Goal: Contribute content

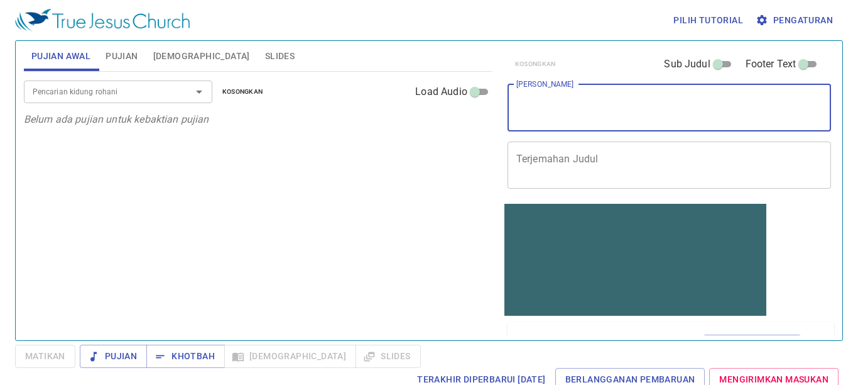
click at [596, 99] on textarea "[PERSON_NAME]" at bounding box center [669, 108] width 307 height 24
click at [811, 20] on span "Pengaturan" at bounding box center [795, 21] width 75 height 16
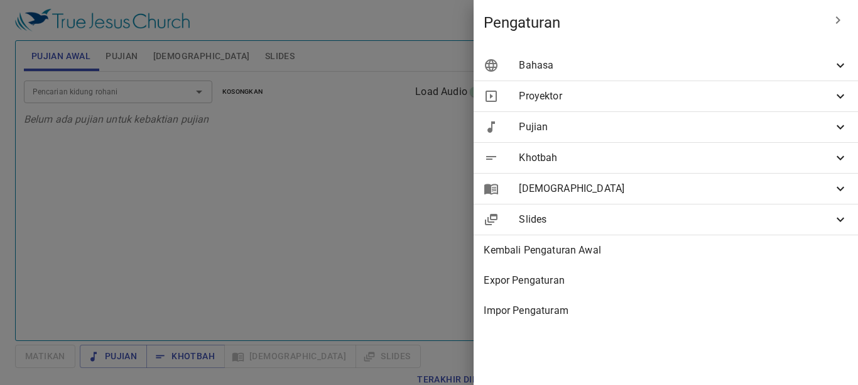
click at [765, 64] on span "Bahasa" at bounding box center [676, 65] width 314 height 15
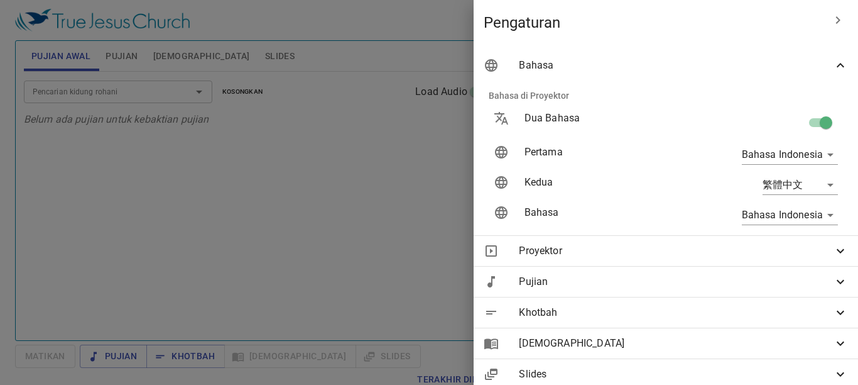
drag, startPoint x: 821, startPoint y: 123, endPoint x: 666, endPoint y: 109, distance: 155.8
click at [821, 122] on input "checkbox" at bounding box center [826, 125] width 72 height 24
checkbox input "false"
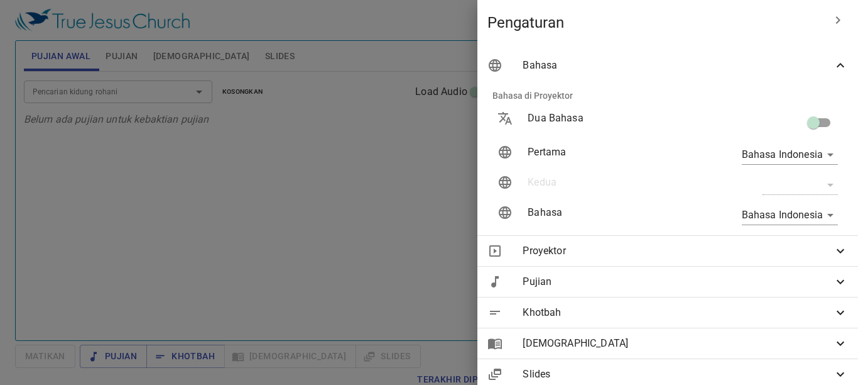
click at [398, 104] on div at bounding box center [429, 192] width 858 height 385
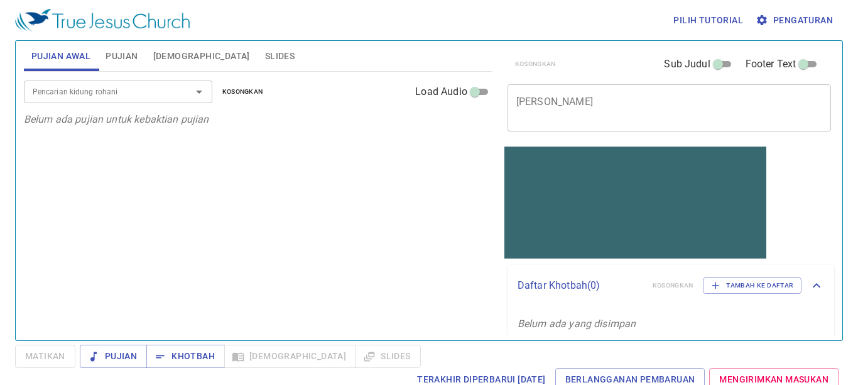
click at [569, 92] on div "x Judul Khotbah" at bounding box center [670, 107] width 324 height 47
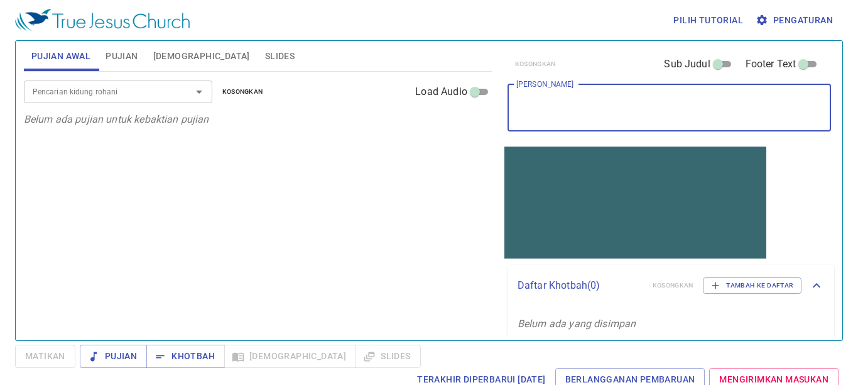
click at [705, 67] on input "Sub Judul" at bounding box center [718, 66] width 45 height 15
checkbox input "true"
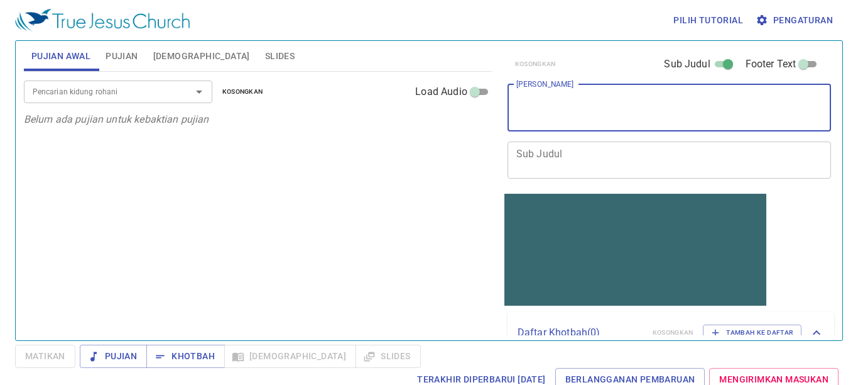
click at [532, 115] on textarea "[PERSON_NAME]" at bounding box center [669, 108] width 307 height 24
type textarea "s"
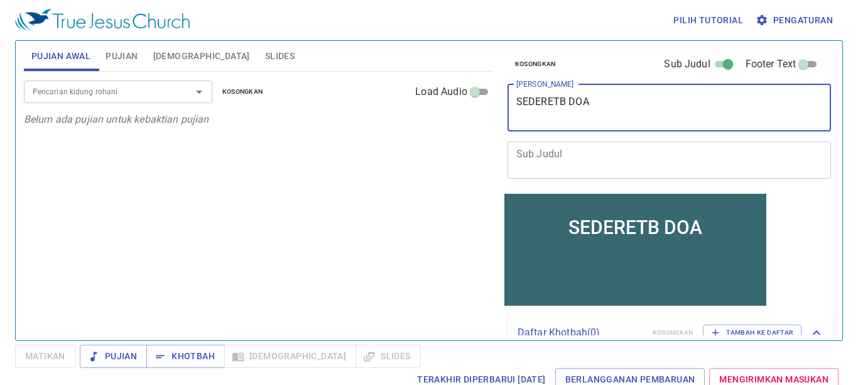
click at [571, 107] on textarea "SEDERETB DOA" at bounding box center [669, 108] width 307 height 24
click at [603, 102] on textarea "SEDERET DOA" at bounding box center [669, 108] width 307 height 24
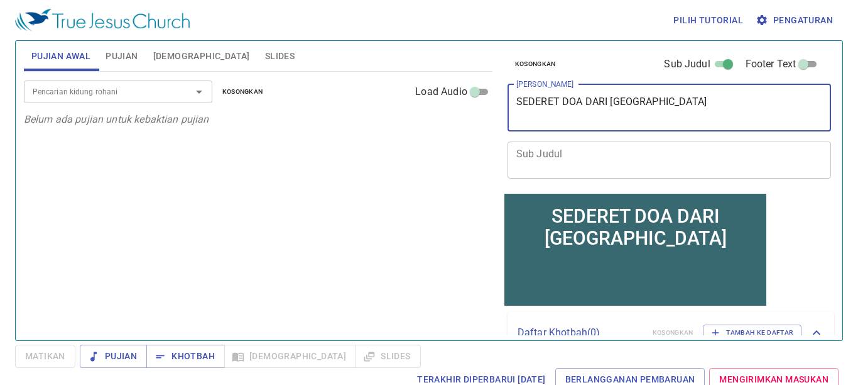
type textarea "SEDERET DOA DARI KERENDAHHAN"
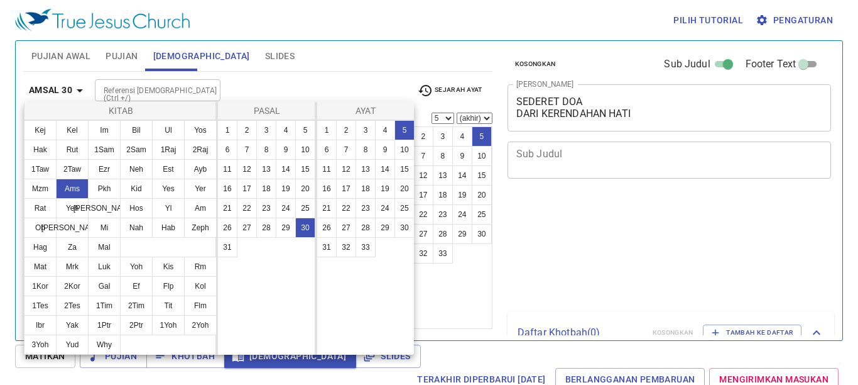
select select "5"
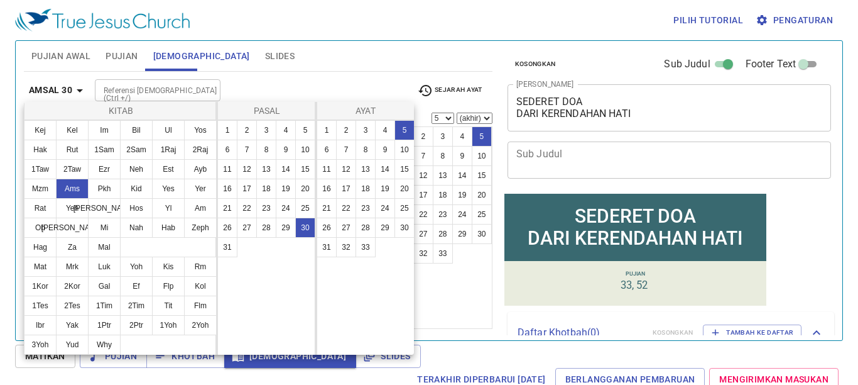
scroll to position [63, 0]
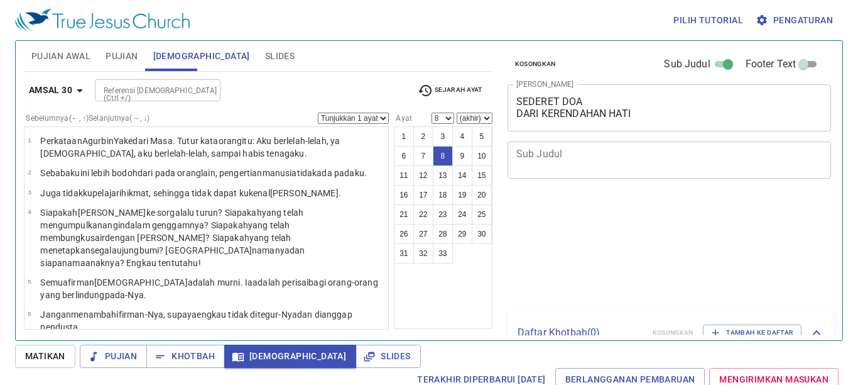
select select "8"
select select "9"
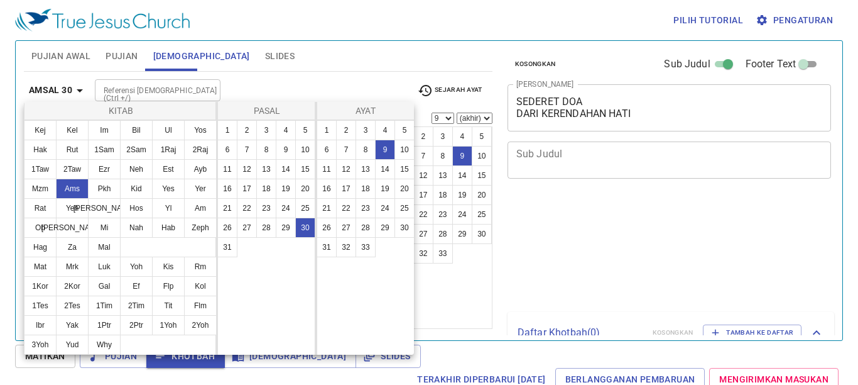
select select "9"
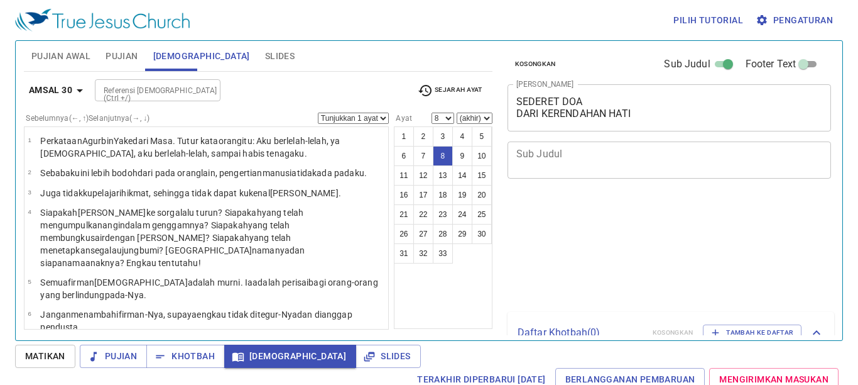
select select "8"
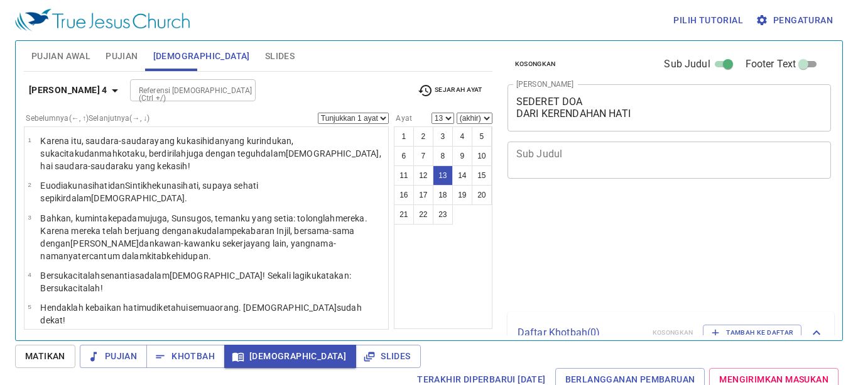
select select "13"
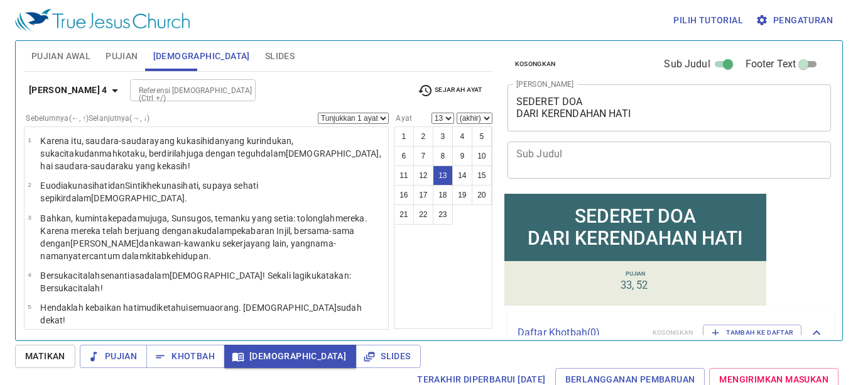
scroll to position [337, 0]
